Goal: Check status: Check status

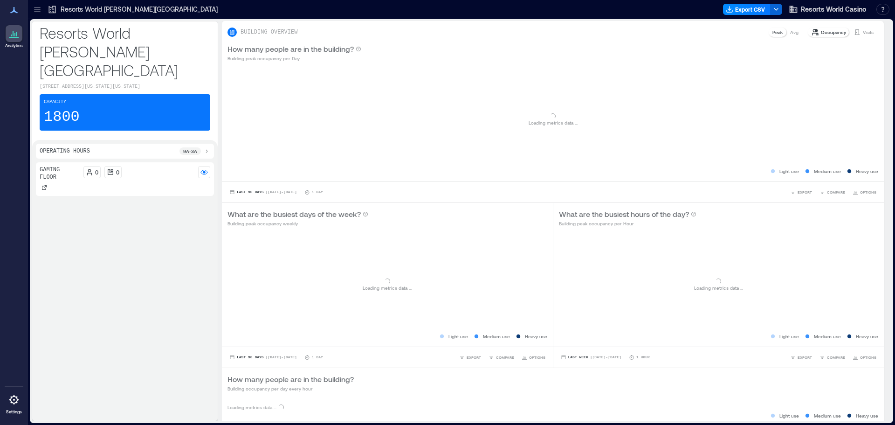
click at [110, 6] on p "Resorts World [PERSON_NAME][GEOGRAPHIC_DATA]" at bounding box center [139, 9] width 157 height 9
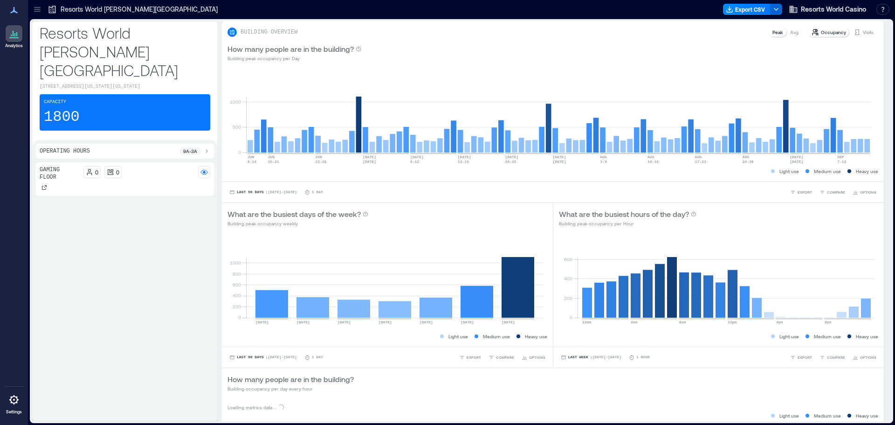
click at [110, 6] on p "Resorts World [PERSON_NAME][GEOGRAPHIC_DATA]" at bounding box center [139, 9] width 157 height 9
click at [110, 5] on p "Resorts World [PERSON_NAME][GEOGRAPHIC_DATA]" at bounding box center [139, 9] width 157 height 9
click at [856, 27] on div "Occupancy Visits" at bounding box center [842, 32] width 71 height 11
click at [863, 29] on p "Visits" at bounding box center [868, 31] width 11 height 7
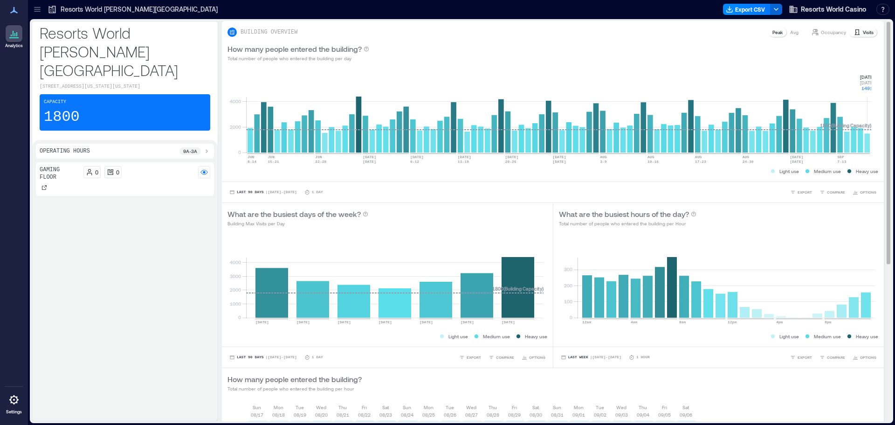
click at [867, 144] on rect at bounding box center [558, 112] width 625 height 79
drag, startPoint x: 865, startPoint y: 82, endPoint x: 872, endPoint y: 92, distance: 11.9
click at [872, 92] on div "0 2000 4000 [DATE]-[DATE] [DATE]-[DATE] JUN [DATE]-[DATE] [DATE] [DATE] 6-[DATE…" at bounding box center [553, 125] width 662 height 114
copy g "[DATE] [DATE] 1491"
